Goal: Task Accomplishment & Management: Manage account settings

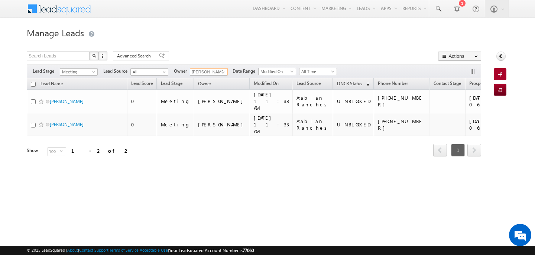
click at [214, 72] on input "[PERSON_NAME]" at bounding box center [209, 71] width 38 height 7
type input "q"
click at [215, 87] on span "[PERSON_NAME][EMAIL_ADDRESS][PERSON_NAME][DOMAIN_NAME]" at bounding box center [226, 86] width 67 height 6
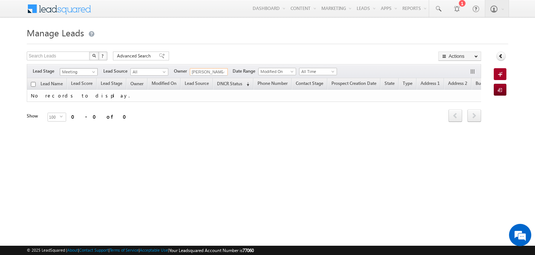
type input "[PERSON_NAME]"
click at [91, 71] on span at bounding box center [94, 74] width 6 height 6
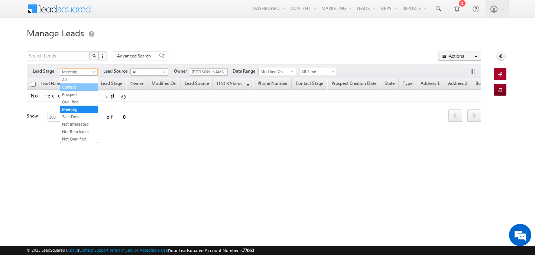
click at [85, 87] on link "Contact" at bounding box center [78, 87] width 37 height 7
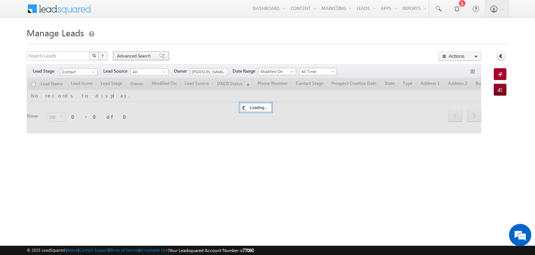
click at [136, 52] on div "Advanced Search" at bounding box center [141, 56] width 56 height 9
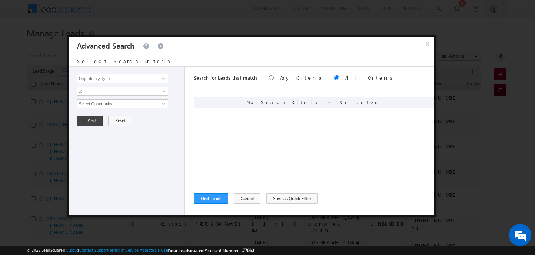
click at [132, 73] on div "Opportunity Type Lead Activity Task Sales Group Prospect Id Address 1 Address 2…" at bounding box center [126, 141] width 115 height 148
click at [132, 78] on input "Opportunity Type" at bounding box center [122, 78] width 91 height 9
click at [127, 96] on link "DNCR Status" at bounding box center [122, 94] width 91 height 9
type input "DNCR Status"
click at [107, 95] on link "Is" at bounding box center [122, 91] width 91 height 9
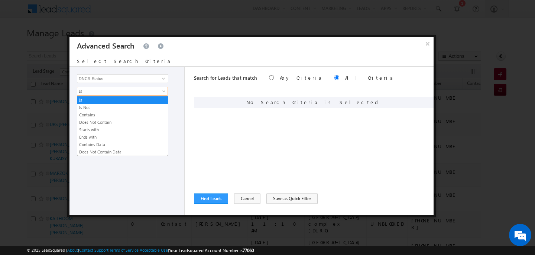
click at [189, 118] on div "Opportunity Type Lead Activity Task Sales Group Prospect Id Address 1 Address 2…" at bounding box center [251, 141] width 364 height 148
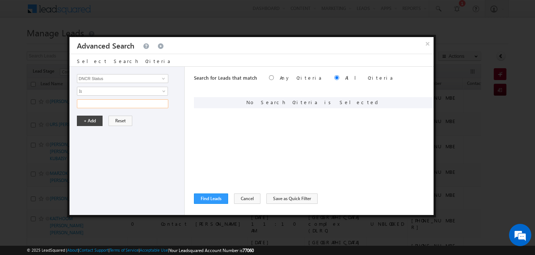
click at [128, 106] on input "text" at bounding box center [122, 103] width 91 height 9
type input "unblocked"
click at [98, 120] on button "+ Add" at bounding box center [90, 121] width 26 height 10
click at [209, 195] on button "Find Leads" at bounding box center [211, 199] width 34 height 10
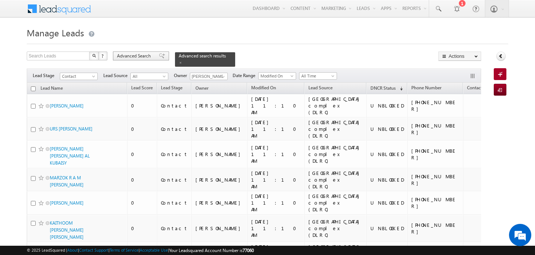
click at [127, 53] on span "Advanced Search" at bounding box center [135, 56] width 36 height 7
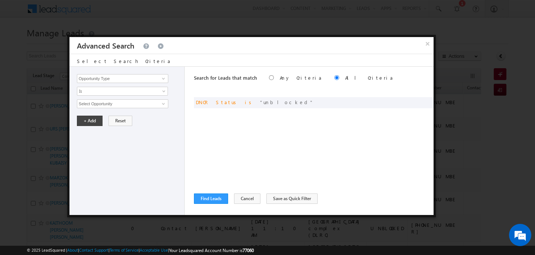
click at [120, 72] on div "Opportunity Type Lead Activity Task Sales Group Prospect Id Address 1 Address 2…" at bounding box center [126, 141] width 115 height 148
click at [120, 78] on input "Opportunity Type" at bounding box center [122, 78] width 91 height 9
click at [107, 91] on link "Focus Project" at bounding box center [122, 94] width 91 height 9
type input "Focus Project"
click at [107, 91] on span "Is" at bounding box center [117, 91] width 81 height 7
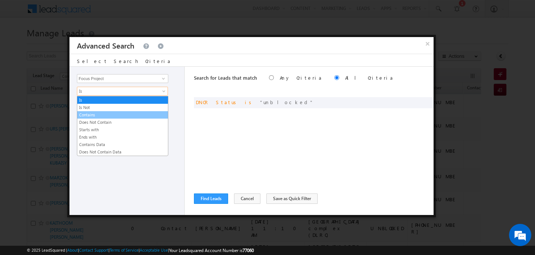
click at [107, 115] on link "Contains" at bounding box center [122, 115] width 91 height 7
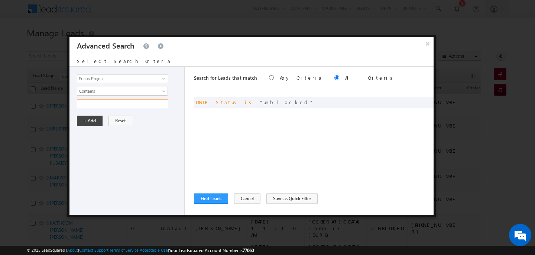
click at [96, 105] on input "text" at bounding box center [122, 103] width 91 height 9
type input "[PERSON_NAME]"
click at [90, 118] on button "+ Add" at bounding box center [90, 121] width 26 height 10
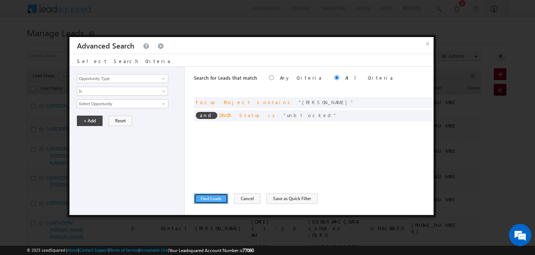
click at [213, 196] on button "Find Leads" at bounding box center [211, 199] width 34 height 10
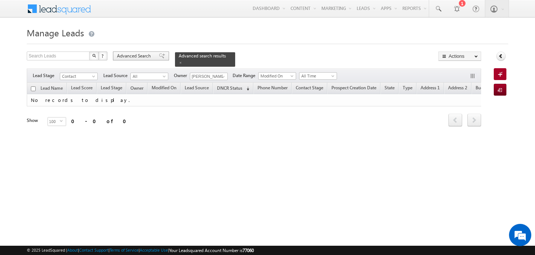
click at [136, 55] on span "Advanced Search" at bounding box center [135, 56] width 36 height 7
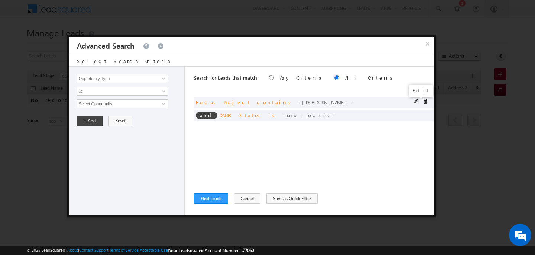
click at [414, 100] on span at bounding box center [416, 101] width 5 height 5
click at [129, 105] on input "[PERSON_NAME]" at bounding box center [122, 103] width 91 height 9
type input "masaar"
click at [100, 123] on button "+ Add" at bounding box center [90, 121] width 26 height 10
click at [211, 203] on button "Find Leads" at bounding box center [211, 199] width 34 height 10
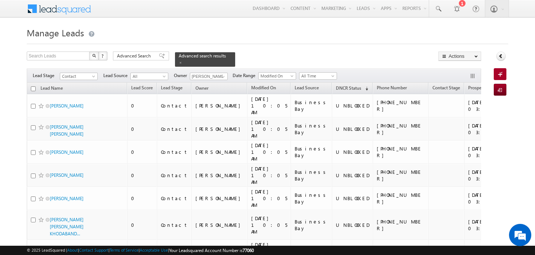
click at [33, 86] on input "checkbox" at bounding box center [33, 88] width 5 height 5
checkbox input "true"
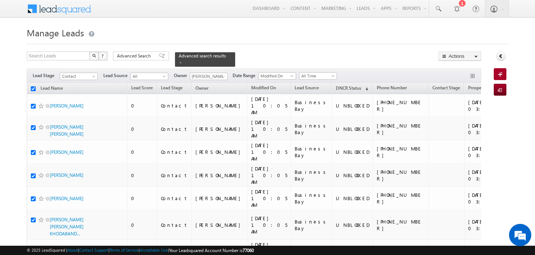
checkbox input "true"
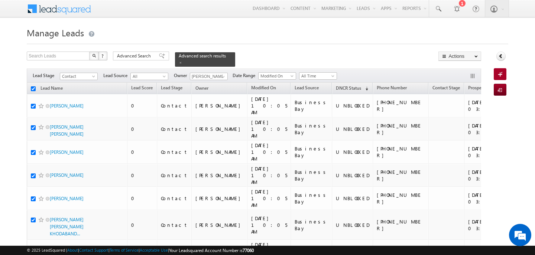
checkbox input "true"
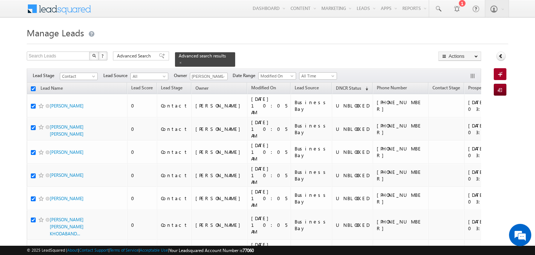
checkbox input "true"
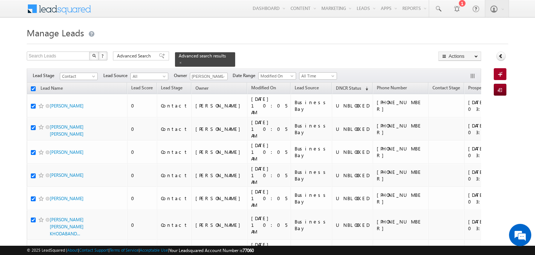
checkbox input "true"
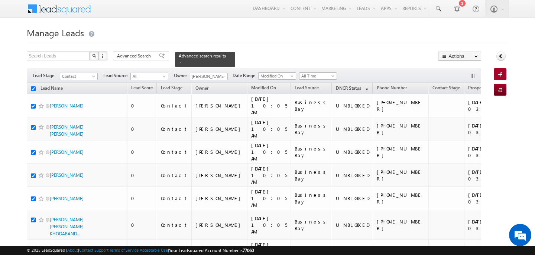
checkbox input "true"
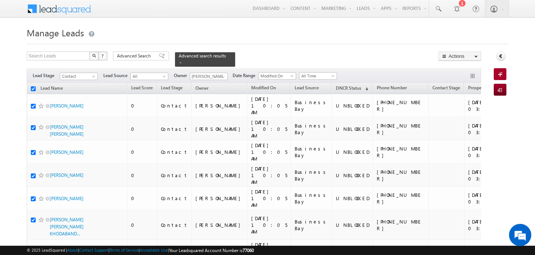
checkbox input "true"
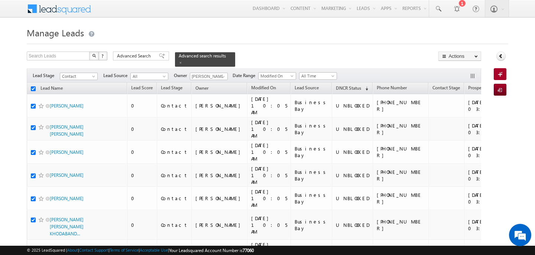
checkbox input "true"
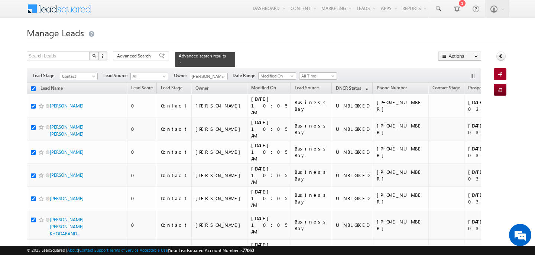
checkbox input "true"
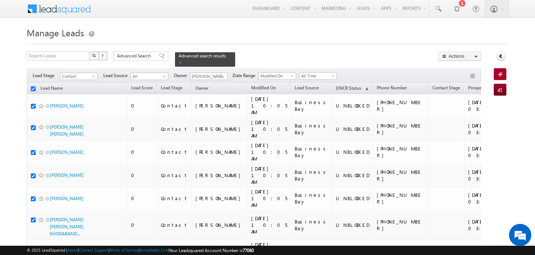
checkbox input "true"
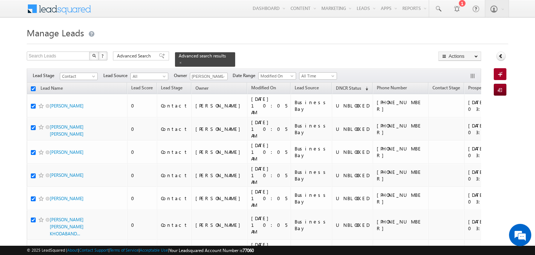
checkbox input "true"
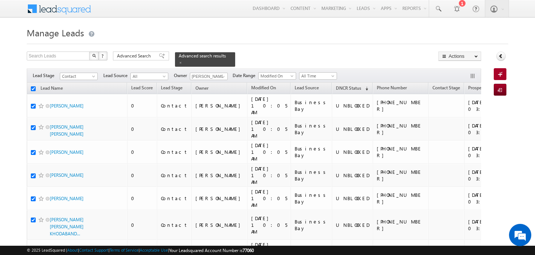
checkbox input "true"
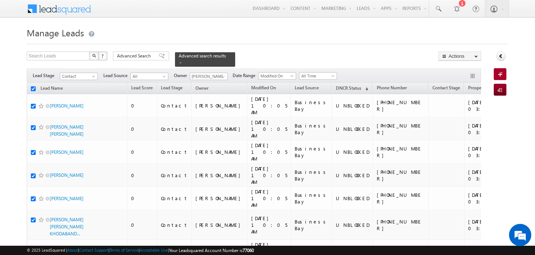
checkbox input "true"
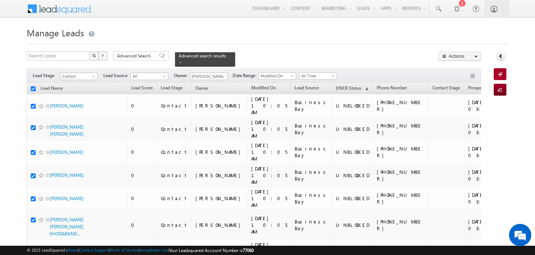
checkbox input "true"
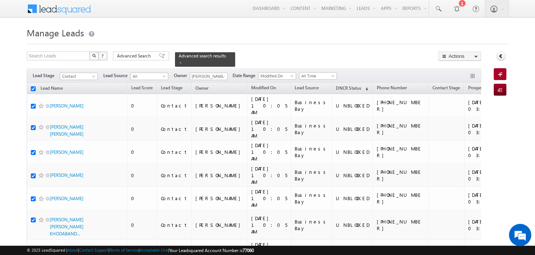
checkbox input "true"
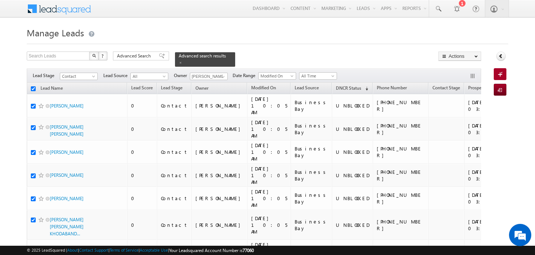
checkbox input "true"
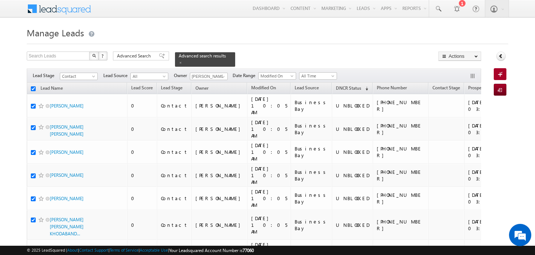
checkbox input "true"
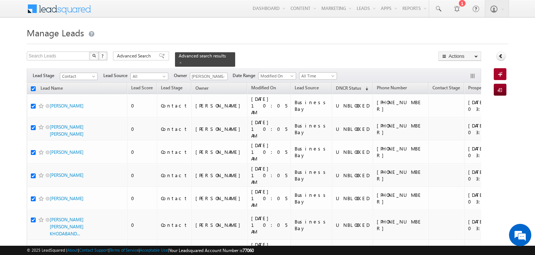
checkbox input "true"
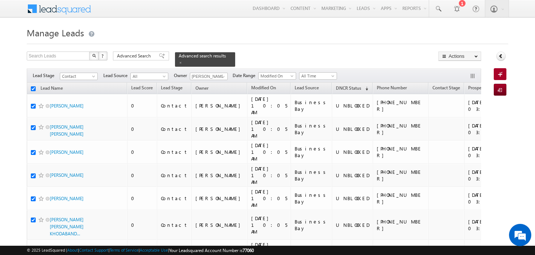
checkbox input "true"
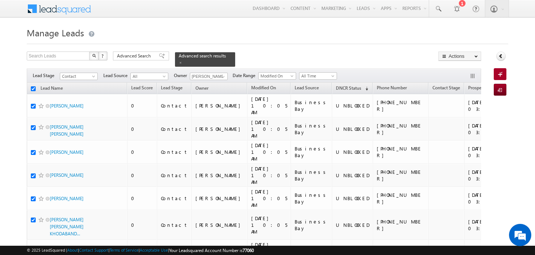
checkbox input "true"
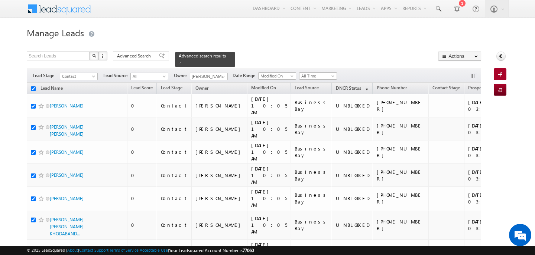
checkbox input "true"
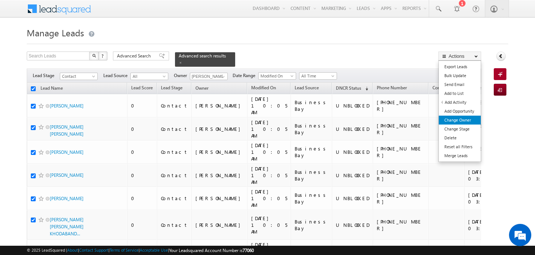
click at [455, 121] on link "Change Owner" at bounding box center [459, 120] width 42 height 9
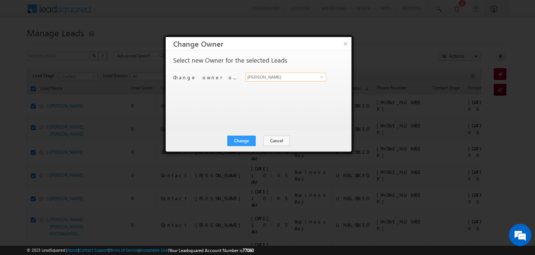
click at [267, 76] on input "[PERSON_NAME]" at bounding box center [285, 77] width 81 height 9
click at [270, 89] on span "[PERSON_NAME][EMAIL_ADDRESS][PERSON_NAME][DOMAIN_NAME]" at bounding box center [281, 92] width 67 height 6
type input "[PERSON_NAME]"
click at [251, 139] on button "Change" at bounding box center [241, 141] width 28 height 10
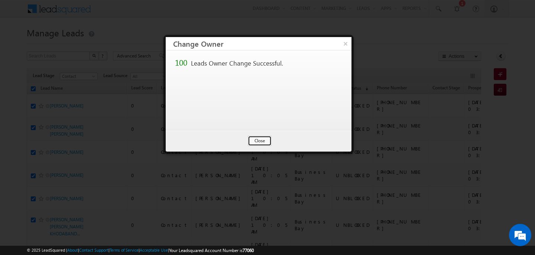
click at [257, 140] on button "Close" at bounding box center [260, 141] width 24 height 10
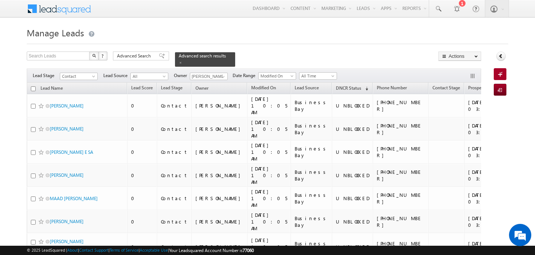
click at [32, 86] on input "checkbox" at bounding box center [33, 88] width 5 height 5
checkbox input "true"
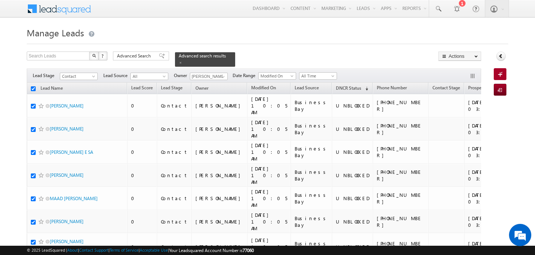
checkbox input "true"
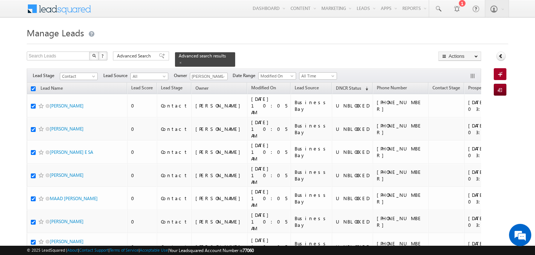
checkbox input "true"
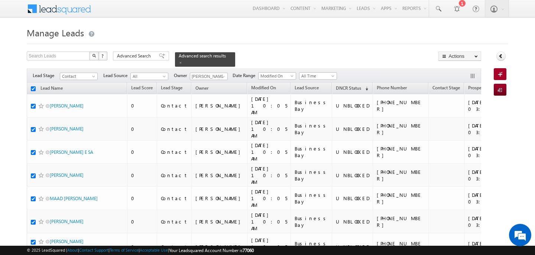
checkbox input "true"
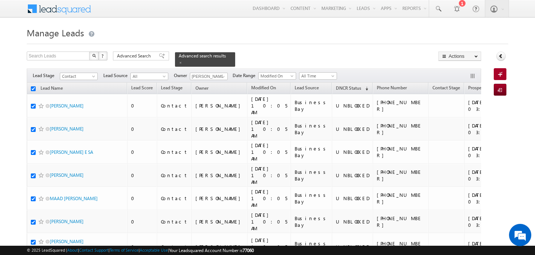
checkbox input "true"
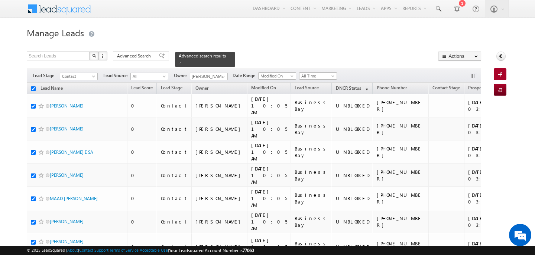
checkbox input "true"
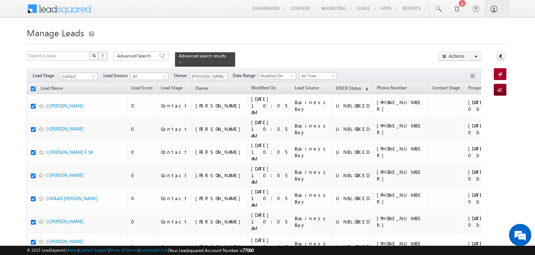
checkbox input "true"
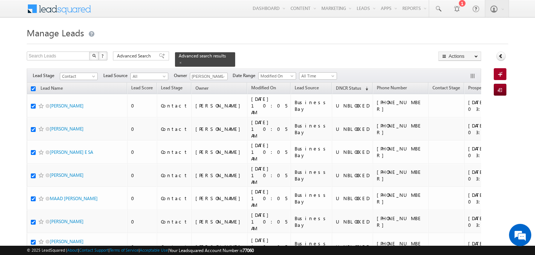
checkbox input "true"
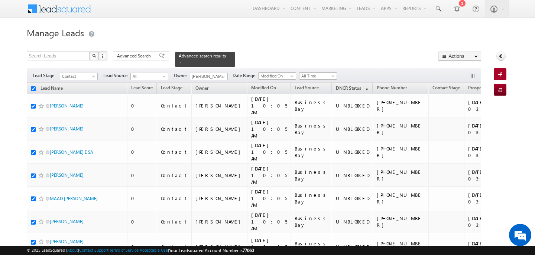
checkbox input "true"
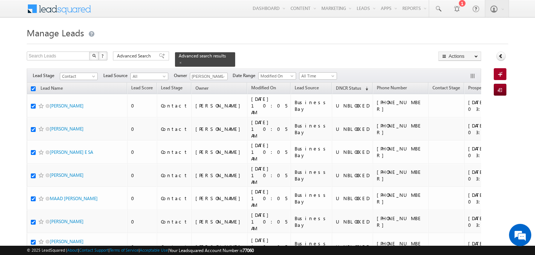
checkbox input "true"
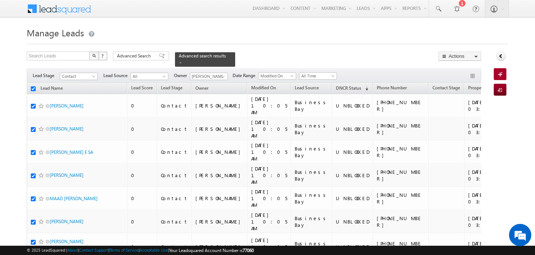
checkbox input "true"
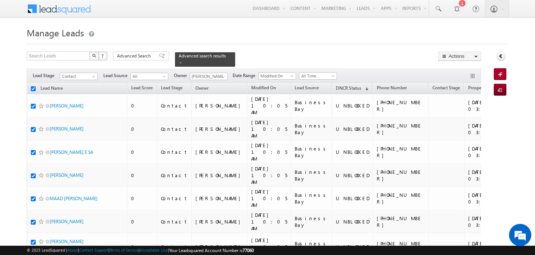
checkbox input "true"
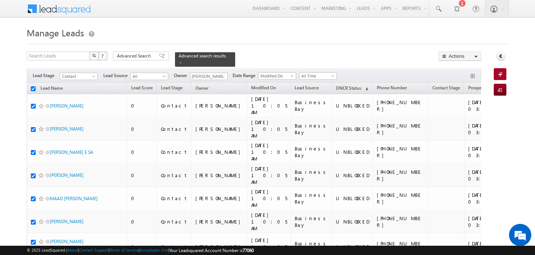
checkbox input "true"
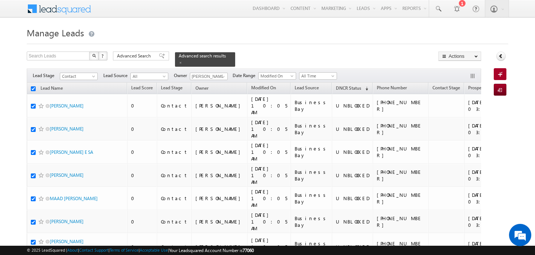
checkbox input "true"
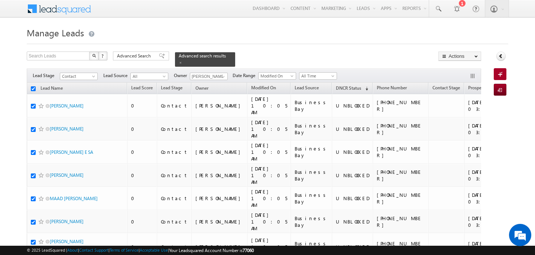
checkbox input "true"
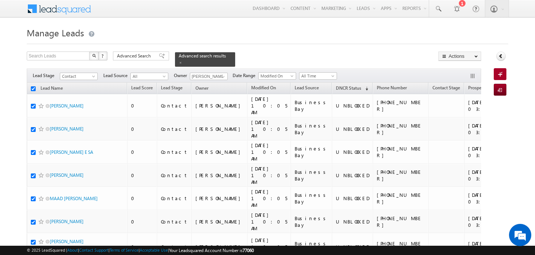
checkbox input "true"
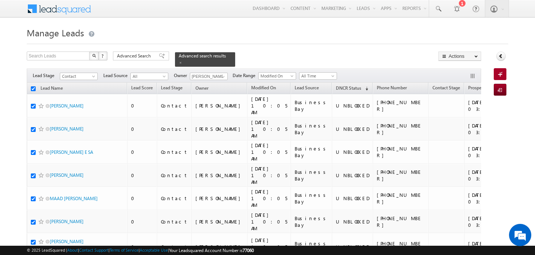
checkbox input "true"
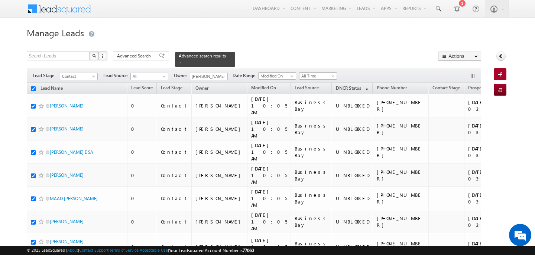
checkbox input "true"
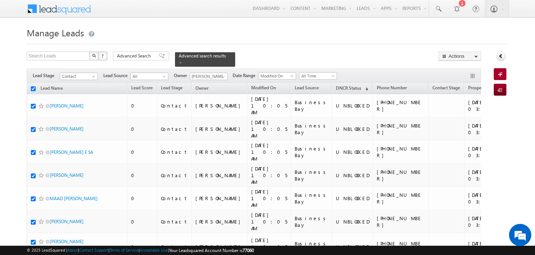
checkbox input "true"
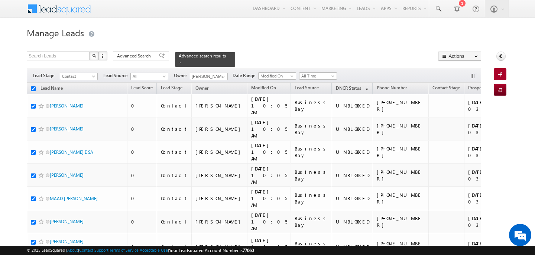
checkbox input "true"
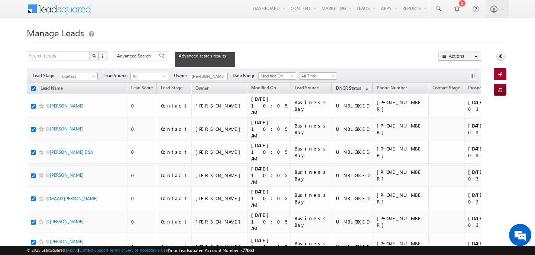
checkbox input "true"
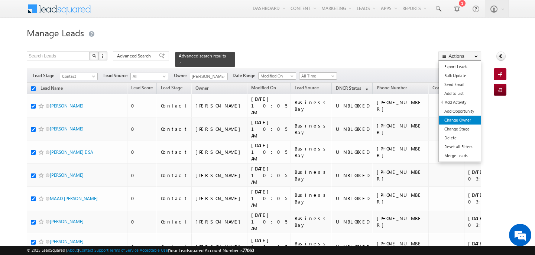
click at [462, 120] on link "Change Owner" at bounding box center [459, 120] width 42 height 9
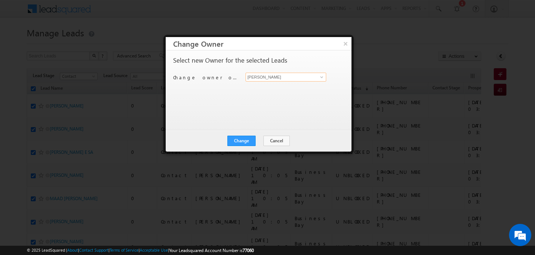
click at [267, 79] on input "[PERSON_NAME]" at bounding box center [285, 77] width 81 height 9
click at [262, 91] on span "mehfooza.memon@indglobal.ae" at bounding box center [281, 92] width 67 height 6
type input "MEHFOOZA MEMON"
click at [247, 143] on button "Change" at bounding box center [241, 141] width 28 height 10
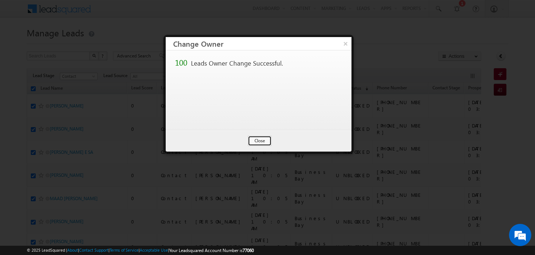
click at [259, 137] on button "Close" at bounding box center [260, 141] width 24 height 10
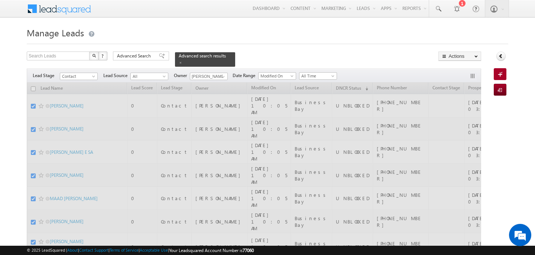
checkbox input "false"
